Goal: Information Seeking & Learning: Learn about a topic

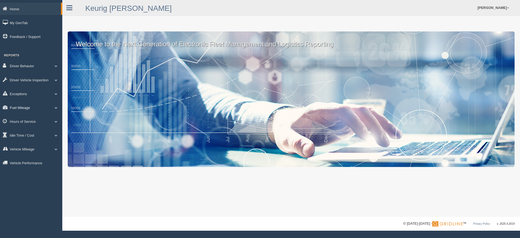
click at [25, 106] on link "Fuel Mileage" at bounding box center [31, 107] width 62 height 12
click at [27, 130] on link "Fuel Mileage" at bounding box center [35, 130] width 51 height 10
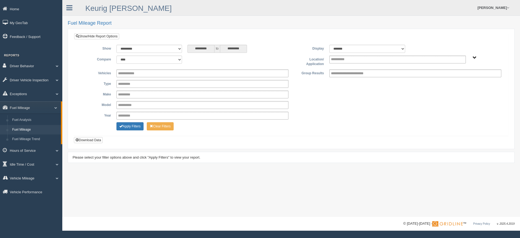
click at [475, 58] on span "Northlake - OTR" at bounding box center [475, 58] width 4 height 4
click at [458, 77] on button "Northlake - OTR" at bounding box center [456, 77] width 27 height 6
click at [134, 125] on button "Apply Filters" at bounding box center [129, 126] width 27 height 8
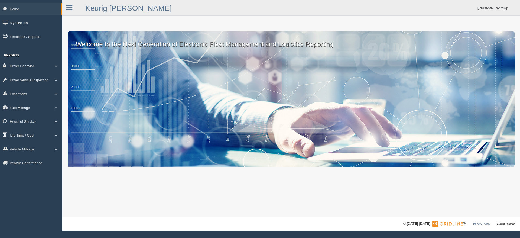
click at [25, 134] on link "Idle Time / Cost" at bounding box center [31, 135] width 62 height 12
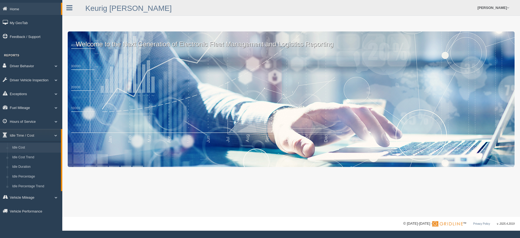
click at [21, 147] on link "Idle Cost" at bounding box center [35, 148] width 51 height 10
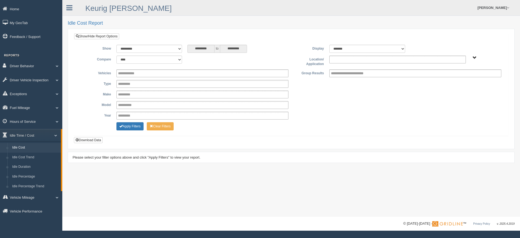
click at [461, 59] on ul at bounding box center [397, 60] width 137 height 8
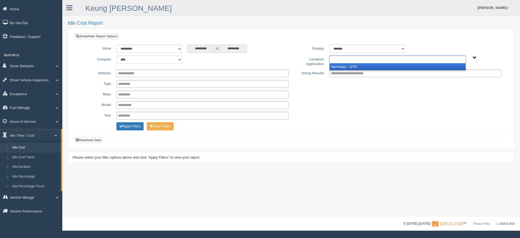
click at [440, 66] on li "Northlake - OTR" at bounding box center [398, 66] width 136 height 7
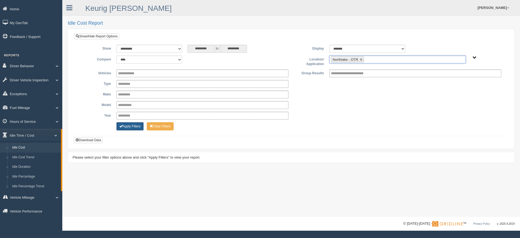
click at [129, 126] on button "Apply Filters" at bounding box center [129, 126] width 27 height 8
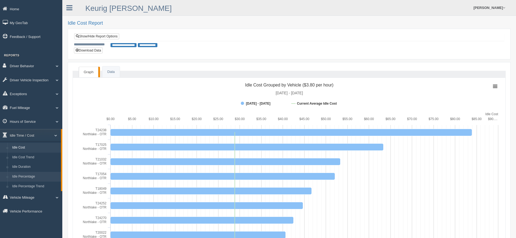
click at [28, 175] on link "Idle Percentage" at bounding box center [35, 177] width 51 height 10
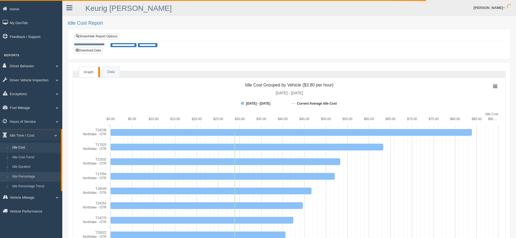
click at [21, 175] on link "Idle Percentage" at bounding box center [35, 177] width 51 height 10
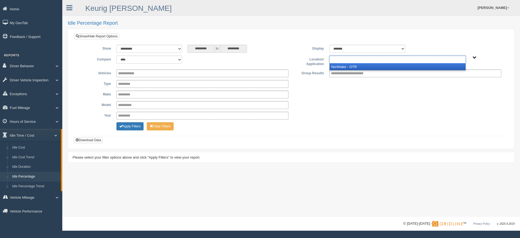
click at [462, 58] on ul at bounding box center [397, 60] width 137 height 8
click at [445, 66] on li "Northlake - OTR" at bounding box center [398, 66] width 136 height 7
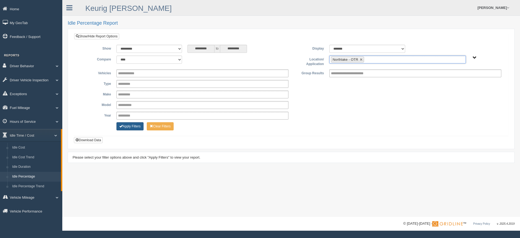
click at [131, 125] on button "Apply Filters" at bounding box center [129, 126] width 27 height 8
